Goal: Check status: Check status

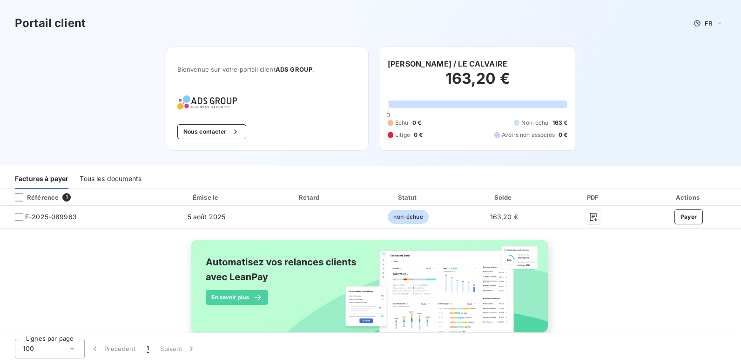
click at [52, 177] on div "Factures à payer" at bounding box center [42, 180] width 54 height 20
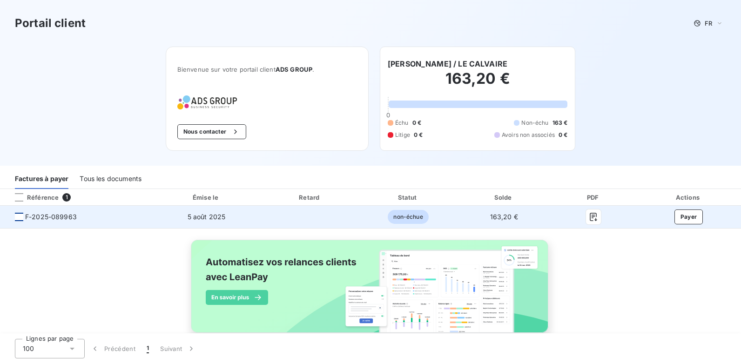
click at [19, 215] on div at bounding box center [19, 217] width 8 height 8
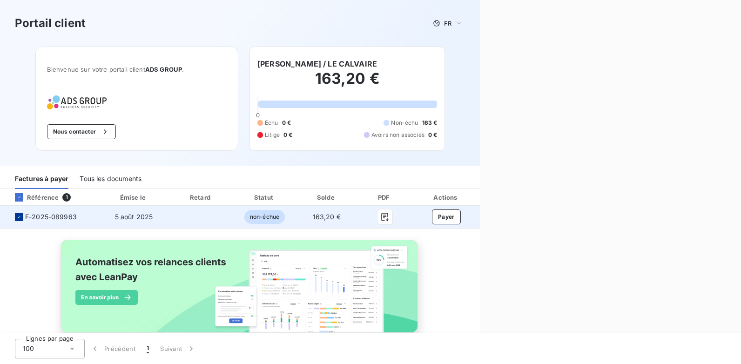
click at [19, 215] on icon at bounding box center [19, 217] width 6 height 6
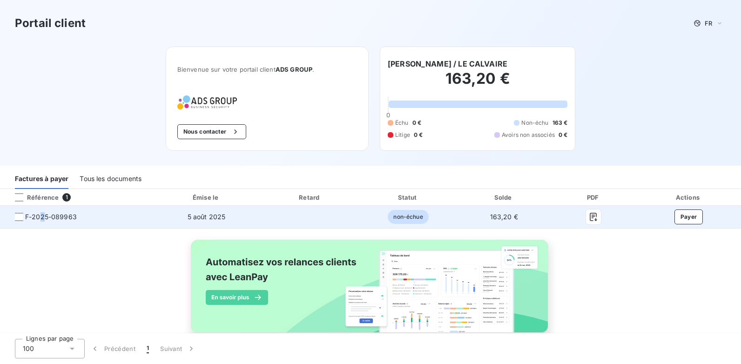
drag, startPoint x: 19, startPoint y: 215, endPoint x: 43, endPoint y: 218, distance: 24.4
click at [43, 218] on span "F-2025-089963" at bounding box center [51, 216] width 52 height 9
drag, startPoint x: 43, startPoint y: 218, endPoint x: 17, endPoint y: 218, distance: 25.6
click at [17, 218] on div at bounding box center [19, 217] width 8 height 8
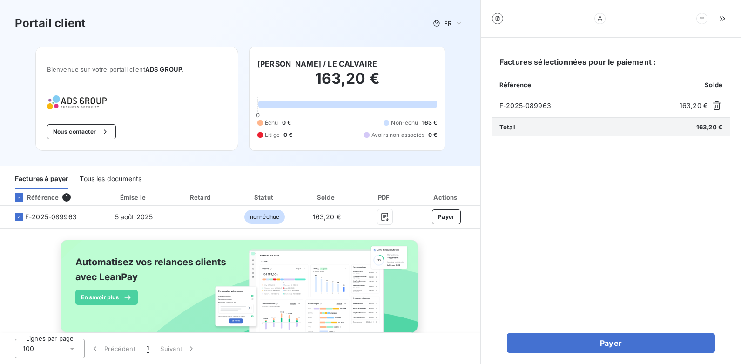
click at [318, 122] on div "Échu 0 € Non-échu 163 € Litige 0 € Avoirs non associés 0 €" at bounding box center [348, 129] width 180 height 20
